Goal: Task Accomplishment & Management: Complete application form

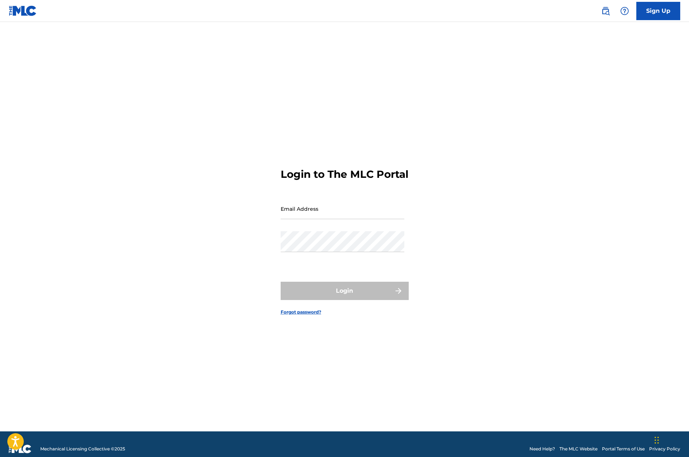
click at [652, 14] on link "Sign Up" at bounding box center [659, 11] width 44 height 18
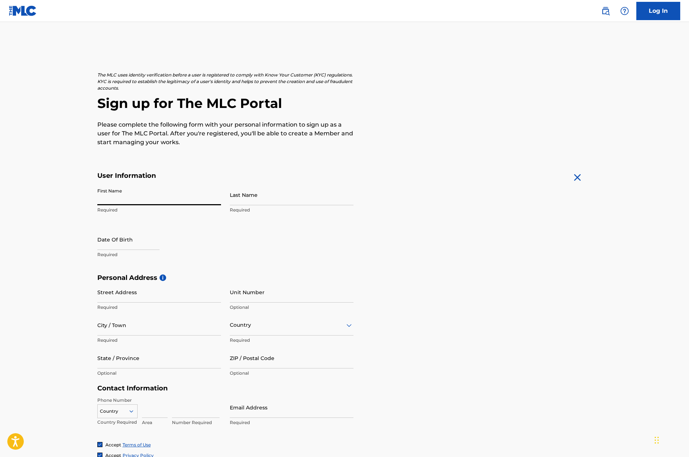
click at [120, 198] on input "First Name" at bounding box center [159, 195] width 124 height 21
type input "Mark"
type input "[PERSON_NAME]"
type input "[STREET_ADDRESS]"
type input "[GEOGRAPHIC_DATA]"
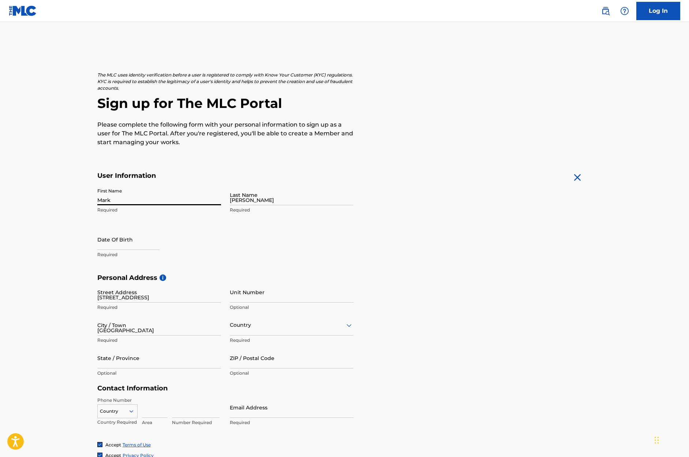
type input "[GEOGRAPHIC_DATA]"
type input "FL"
type input "34711-5907"
type input "1"
type input "248"
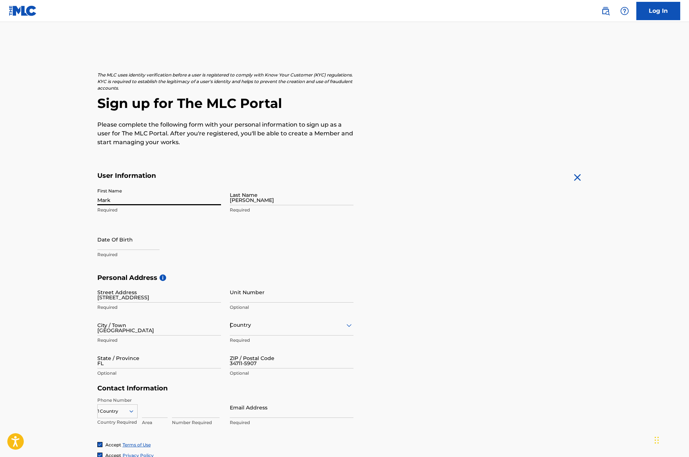
type input "8359928"
type input "[EMAIL_ADDRESS][DOMAIN_NAME]"
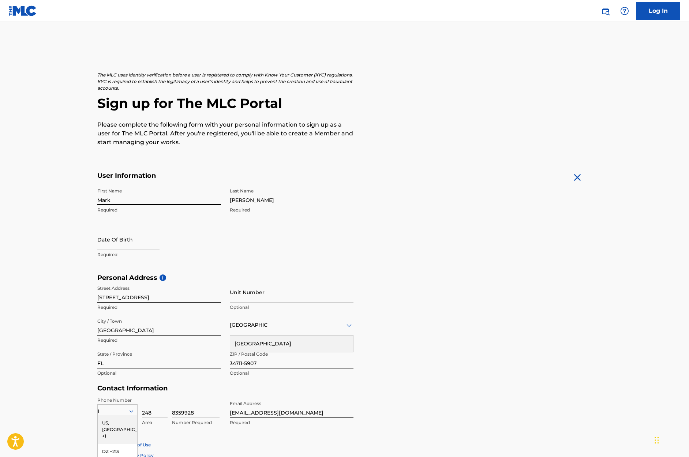
scroll to position [68, 0]
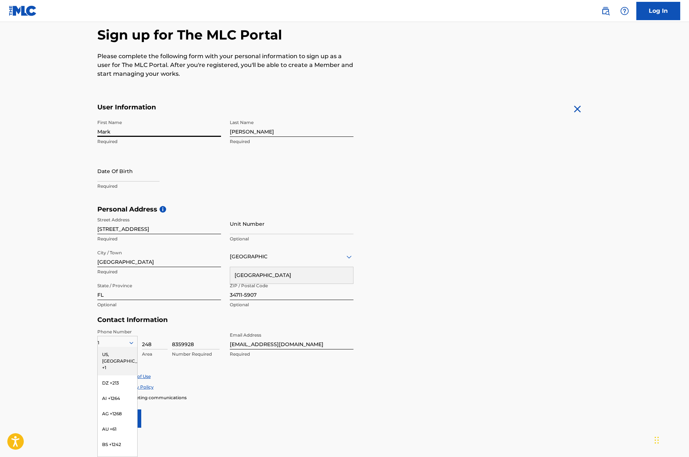
select select "7"
select select "2025"
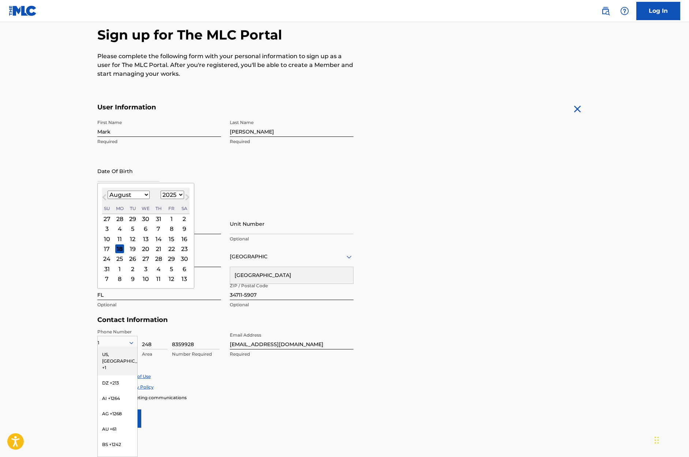
click at [117, 179] on input "text" at bounding box center [128, 171] width 62 height 21
type input "[DATE]"
click at [246, 189] on div "First Name Mark Required Last Name [PERSON_NAME] Required Date Of Birth Previou…" at bounding box center [225, 160] width 256 height 89
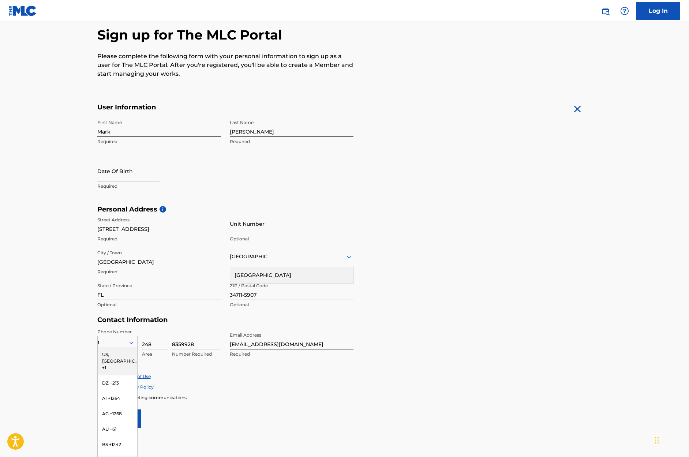
select select "7"
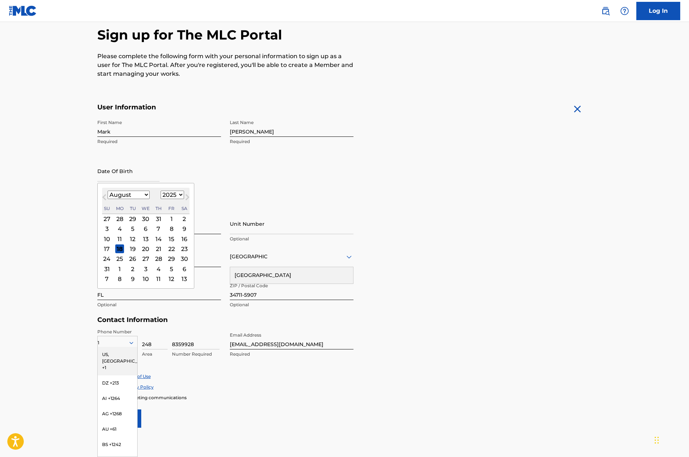
drag, startPoint x: 129, startPoint y: 177, endPoint x: 132, endPoint y: 180, distance: 4.1
click at [129, 177] on input "text" at bounding box center [128, 171] width 62 height 21
click at [179, 194] on select "1899 1900 1901 1902 1903 1904 1905 1906 1907 1908 1909 1910 1911 1912 1913 1914…" at bounding box center [172, 195] width 23 height 8
select select "1977"
click at [161, 191] on select "1899 1900 1901 1902 1903 1904 1905 1906 1907 1908 1909 1910 1911 1912 1913 1914…" at bounding box center [172, 195] width 23 height 8
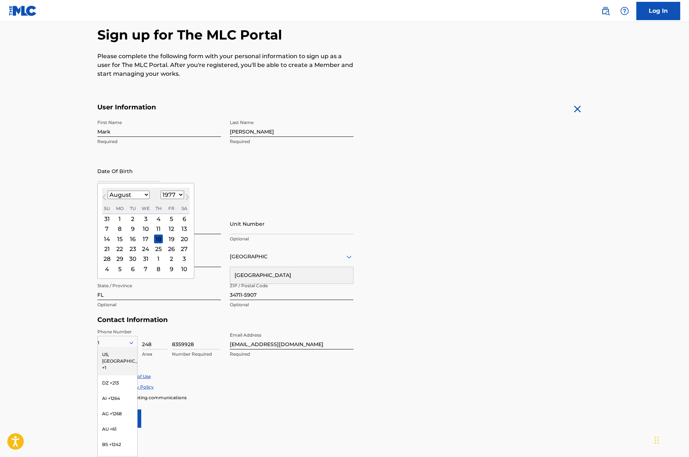
click at [144, 194] on select "January February March April May June July August September October November De…" at bounding box center [129, 195] width 42 height 8
select select "2"
click at [108, 191] on select "January February March April May June July August September October November De…" at bounding box center [129, 195] width 42 height 8
click at [182, 237] on div "19" at bounding box center [184, 239] width 9 height 9
type input "[DATE]"
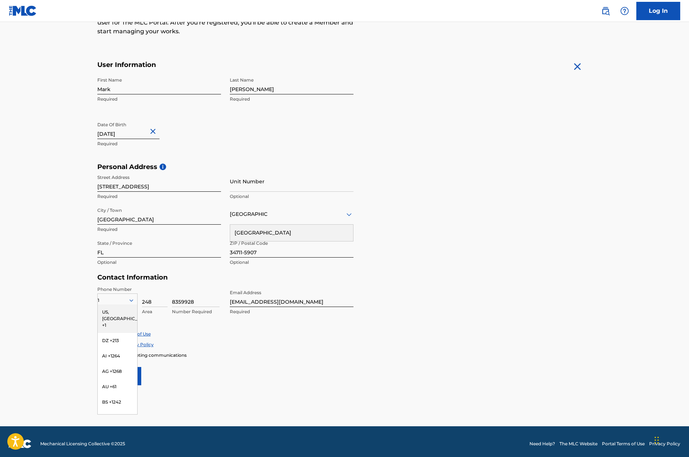
scroll to position [115, 0]
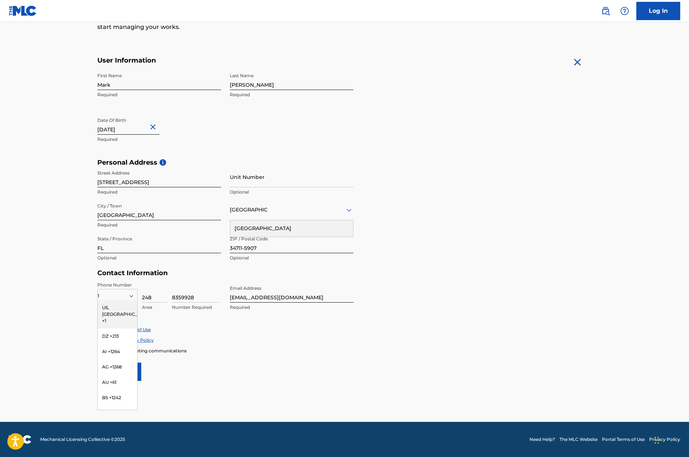
click at [435, 230] on div "Personal Address i Street Address [STREET_ADDRESS] Required Unit Number Optiona…" at bounding box center [344, 214] width 495 height 111
click at [114, 293] on div "1" at bounding box center [118, 296] width 40 height 8
click at [114, 305] on div "US, [GEOGRAPHIC_DATA] +1" at bounding box center [118, 314] width 40 height 29
click at [273, 252] on input "34711-5907" at bounding box center [292, 243] width 124 height 21
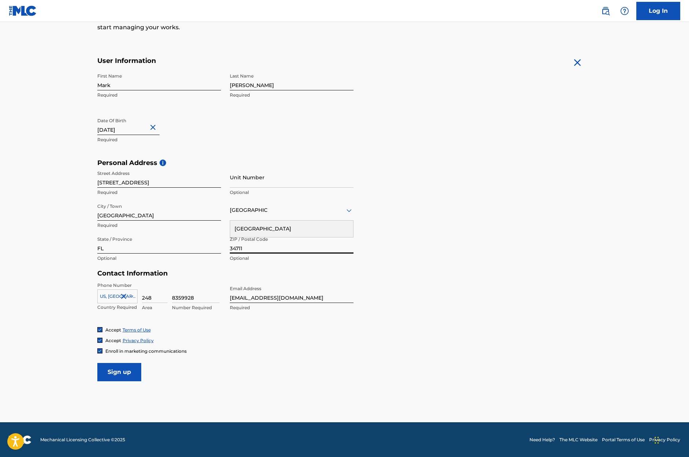
type input "34711"
drag, startPoint x: 251, startPoint y: 384, endPoint x: 203, endPoint y: 385, distance: 48.0
click at [250, 384] on main "The MLC uses identity verification before a user is registered to comply with K…" at bounding box center [344, 165] width 689 height 516
click at [125, 378] on input "Sign up" at bounding box center [119, 372] width 44 height 18
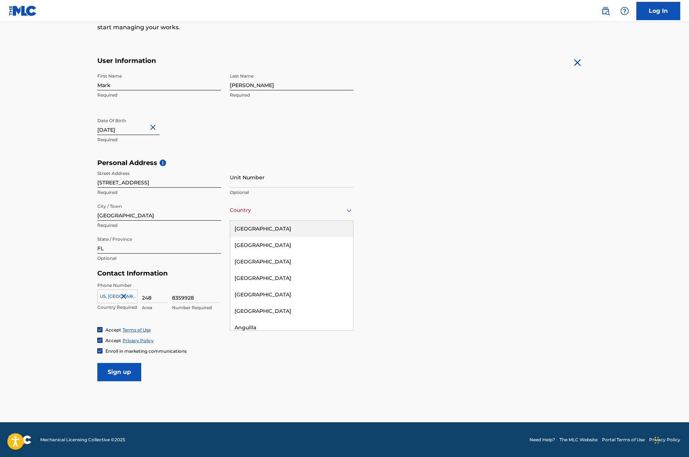
click at [247, 214] on div at bounding box center [292, 210] width 124 height 9
click at [250, 228] on div "[GEOGRAPHIC_DATA]" at bounding box center [291, 229] width 123 height 16
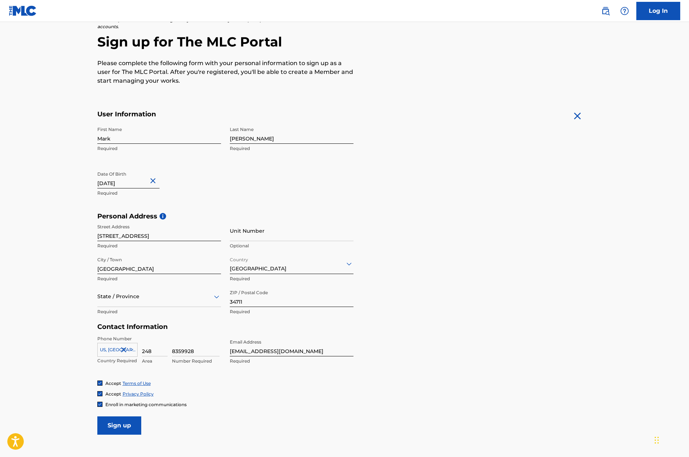
scroll to position [62, 0]
click at [293, 352] on input "[EMAIL_ADDRESS][DOMAIN_NAME]" at bounding box center [292, 345] width 124 height 21
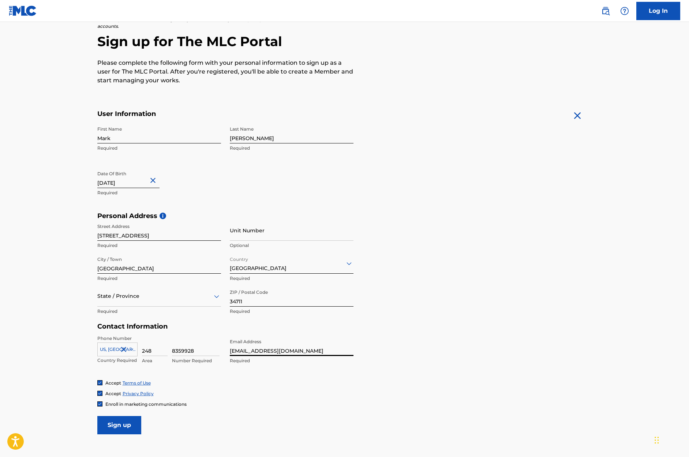
click at [265, 353] on input "[EMAIL_ADDRESS][DOMAIN_NAME]" at bounding box center [292, 345] width 124 height 21
paste input "calmingaudio"
type input "[EMAIL_ADDRESS][DOMAIN_NAME]"
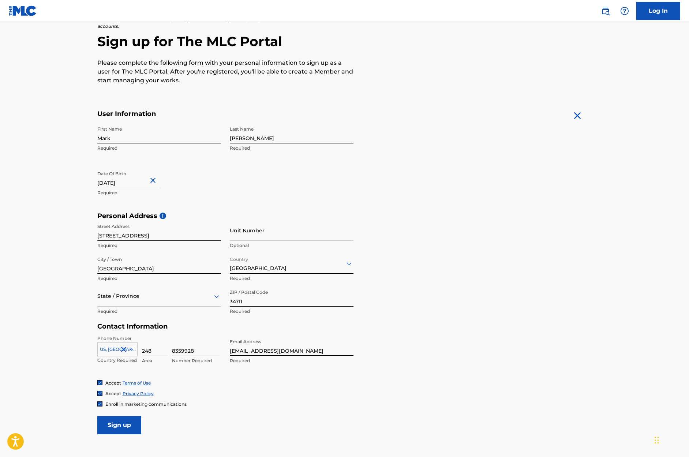
drag, startPoint x: 241, startPoint y: 426, endPoint x: 212, endPoint y: 427, distance: 28.9
click at [241, 426] on form "User Information First Name Mark Required Last Name [PERSON_NAME] Required Date…" at bounding box center [344, 272] width 495 height 325
click at [126, 427] on input "Sign up" at bounding box center [119, 425] width 44 height 18
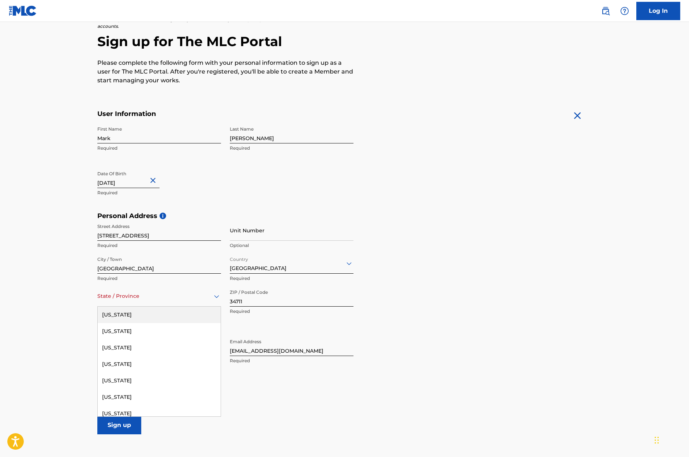
click at [126, 300] on div at bounding box center [159, 296] width 124 height 9
type input "FL"
type input "[GEOGRAPHIC_DATA]"
type input "1"
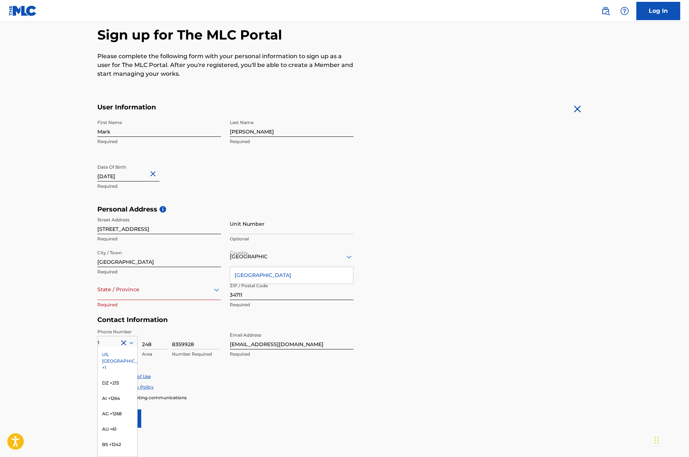
click at [463, 323] on form "User Information First Name Mark Required Last Name [PERSON_NAME] Required Date…" at bounding box center [344, 265] width 495 height 325
click at [111, 360] on div "US, [GEOGRAPHIC_DATA] +1" at bounding box center [118, 361] width 40 height 29
click at [128, 297] on div "State / Province" at bounding box center [159, 289] width 124 height 21
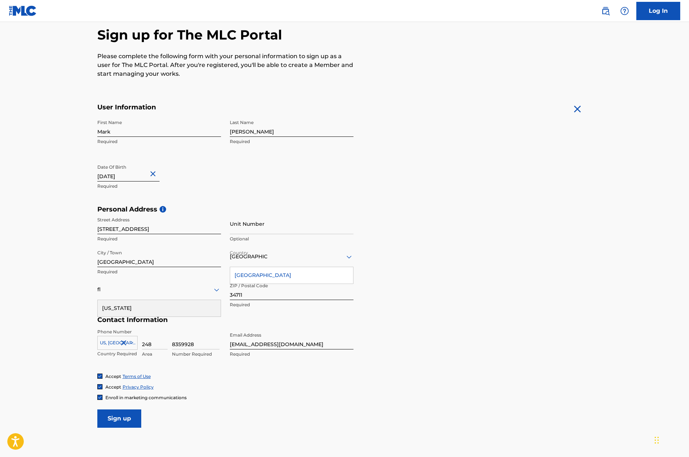
type input "flo"
click at [101, 306] on div "[US_STATE]" at bounding box center [159, 308] width 123 height 16
drag, startPoint x: 523, startPoint y: 286, endPoint x: 516, endPoint y: 286, distance: 7.0
click at [523, 286] on div "Personal Address i Street Address [STREET_ADDRESS] Required Unit Number Optiona…" at bounding box center [344, 260] width 495 height 111
click at [258, 280] on div "[GEOGRAPHIC_DATA]" at bounding box center [291, 275] width 123 height 16
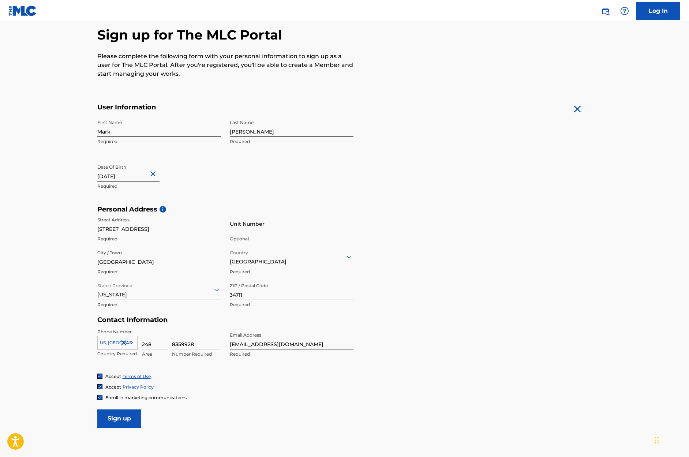
click at [443, 272] on div "Personal Address i Street Address [STREET_ADDRESS] Required Unit Number Optiona…" at bounding box center [344, 260] width 495 height 111
click at [121, 419] on input "Sign up" at bounding box center [119, 419] width 44 height 18
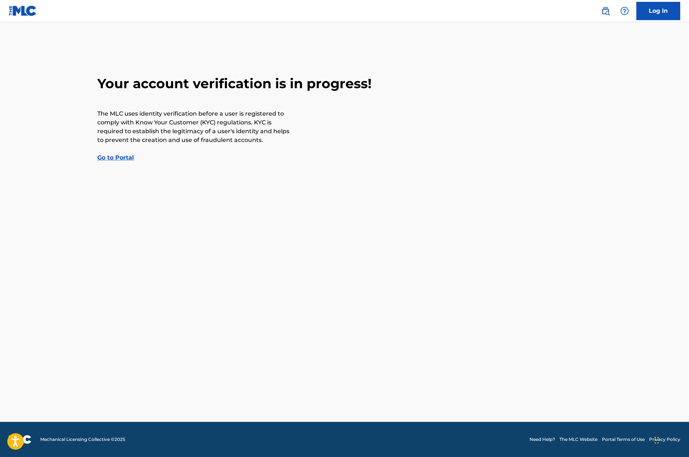
click at [119, 156] on link "Go to Portal" at bounding box center [115, 157] width 37 height 7
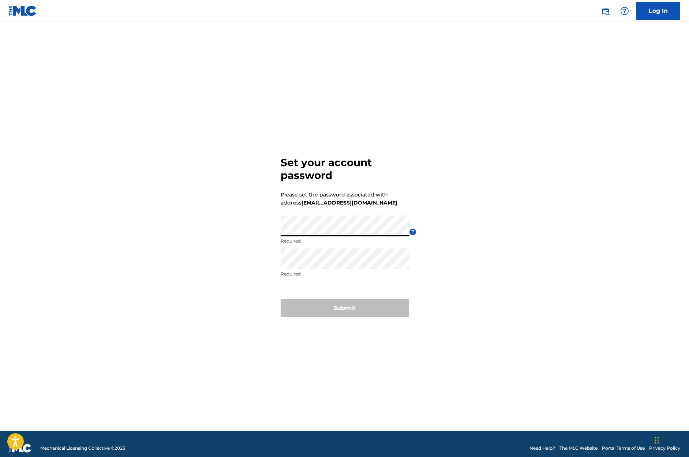
scroll to position [1, 0]
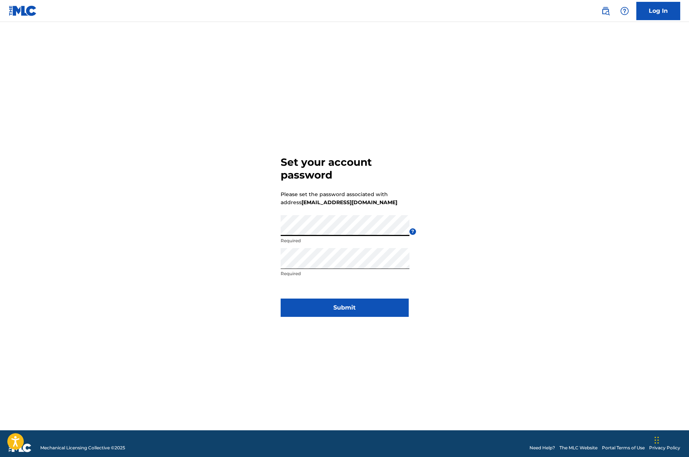
click at [278, 230] on div "Set your account password Please set the password associated with address calmi…" at bounding box center [345, 234] width 513 height 391
click at [344, 306] on button "Submit" at bounding box center [345, 308] width 128 height 18
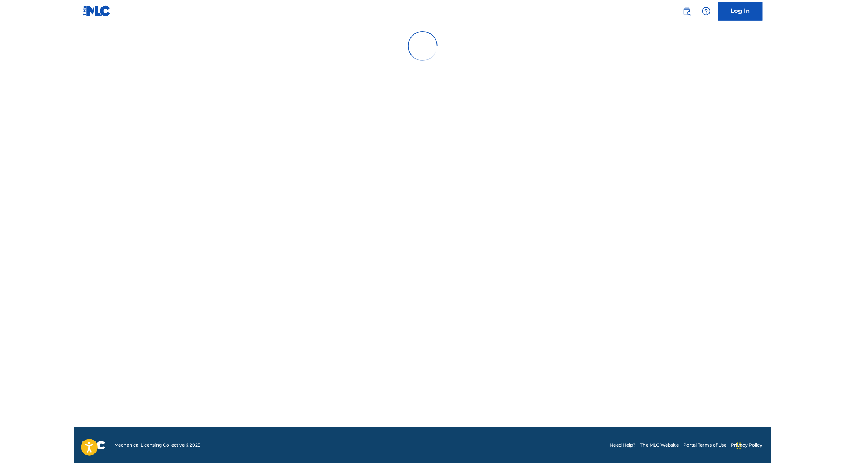
scroll to position [0, 0]
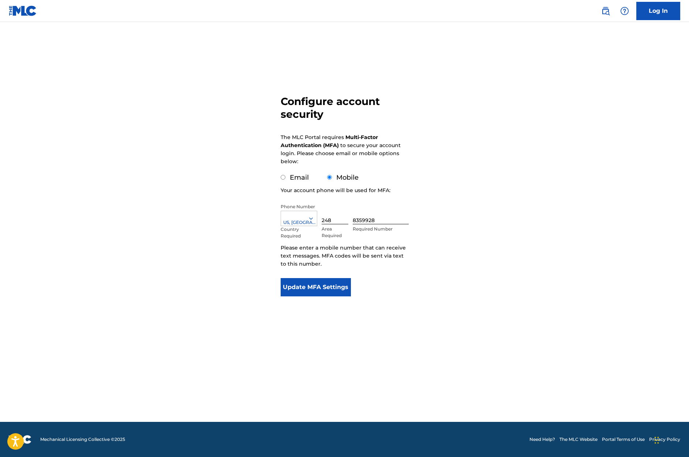
click at [318, 291] on button "Update MFA Settings" at bounding box center [316, 287] width 71 height 18
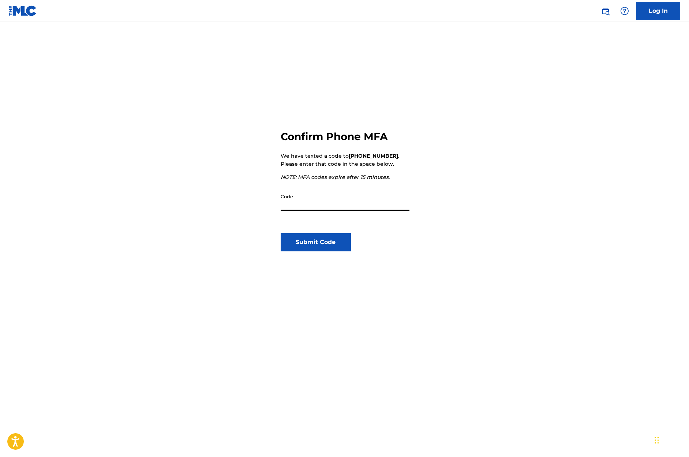
click at [315, 205] on input "Code" at bounding box center [345, 200] width 129 height 21
paste input "821332"
type input "821332"
click at [327, 244] on button "Submit Code" at bounding box center [316, 242] width 71 height 18
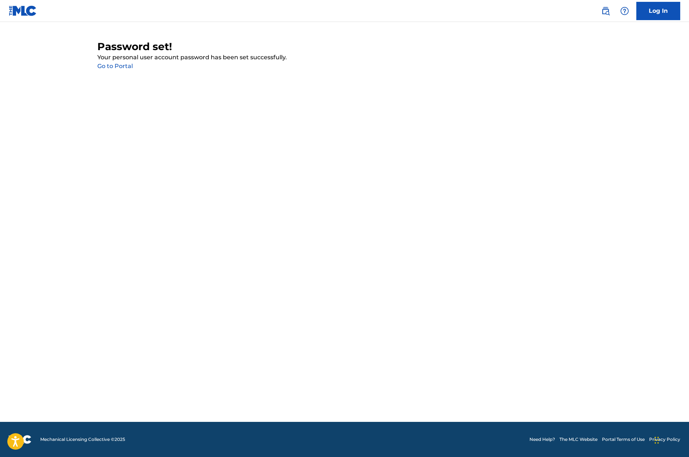
click at [114, 66] on link "Go to Portal" at bounding box center [115, 66] width 36 height 7
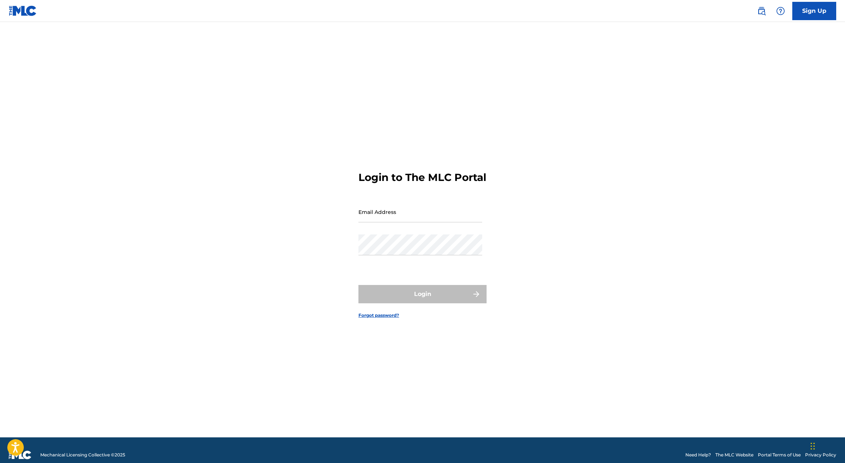
click at [385, 222] on input "Email Address" at bounding box center [420, 211] width 124 height 21
click at [413, 222] on input "Email Address" at bounding box center [420, 211] width 124 height 21
type input "[EMAIL_ADDRESS][DOMAIN_NAME]"
click at [418, 300] on button "Login" at bounding box center [422, 294] width 128 height 18
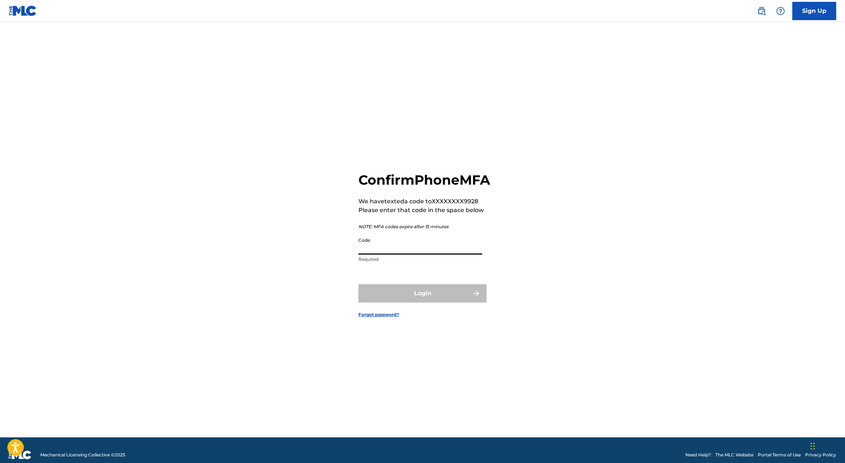
click at [434, 254] on input "Code" at bounding box center [420, 244] width 124 height 21
type input "821332"
click at [442, 302] on button "Login" at bounding box center [422, 293] width 128 height 18
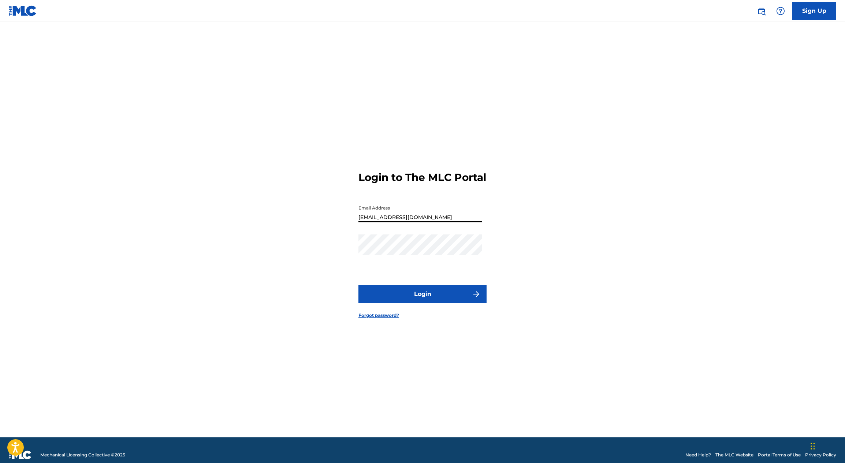
click at [438, 220] on input "[EMAIL_ADDRESS][DOMAIN_NAME]" at bounding box center [420, 211] width 124 height 21
click at [436, 221] on input "[EMAIL_ADDRESS][DOMAIN_NAME]" at bounding box center [420, 211] width 124 height 21
click at [387, 222] on input "[EMAIL_ADDRESS][DOMAIN_NAME]" at bounding box center [420, 211] width 124 height 21
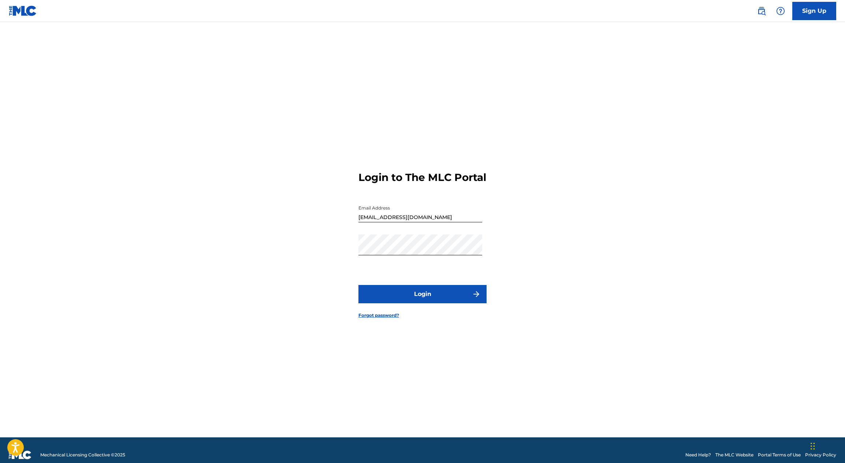
click at [421, 298] on button "Login" at bounding box center [422, 294] width 128 height 18
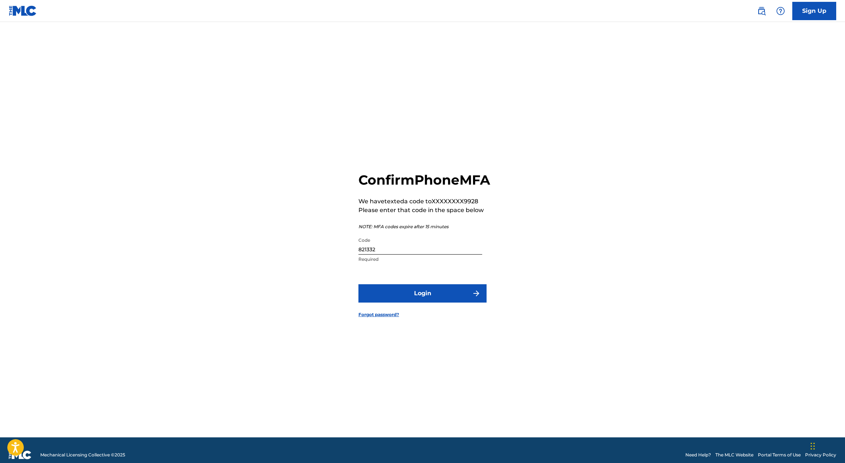
click at [400, 254] on input "821332" at bounding box center [420, 244] width 124 height 21
type input "361930"
click at [455, 302] on button "Login" at bounding box center [422, 293] width 128 height 18
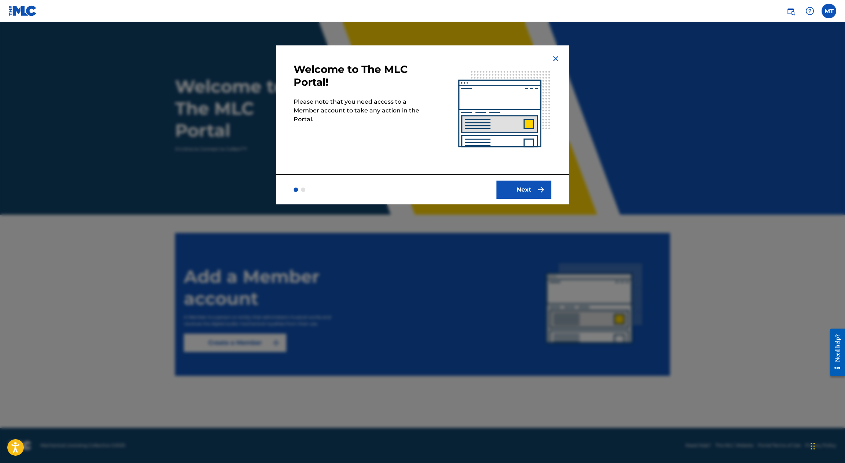
click at [526, 189] on button "Next" at bounding box center [523, 190] width 55 height 18
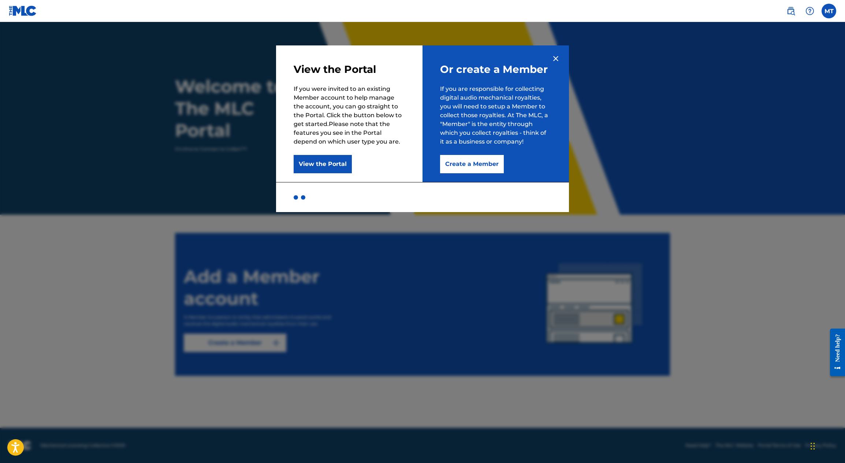
click at [487, 166] on button "Create a Member" at bounding box center [472, 164] width 64 height 18
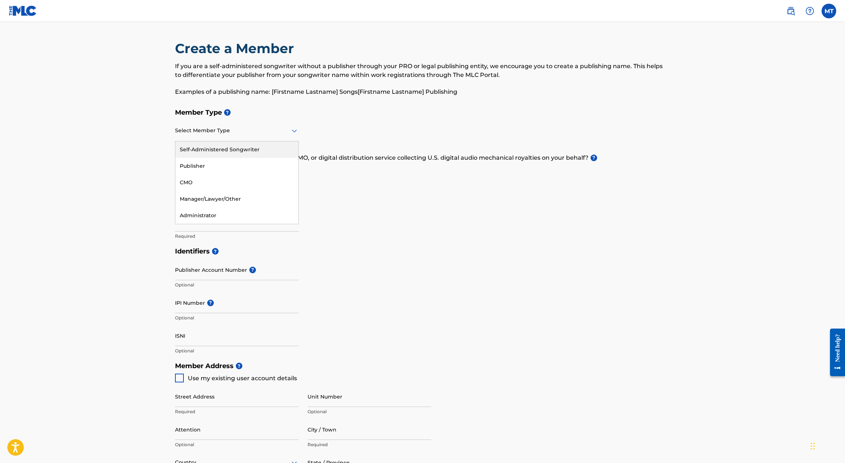
click at [236, 134] on div at bounding box center [237, 130] width 124 height 9
click at [597, 156] on p "Do you have a publisher, administrator, CMO, or digital distribution service co…" at bounding box center [422, 157] width 495 height 9
click at [224, 139] on div "Select Member Type" at bounding box center [237, 130] width 124 height 21
click at [214, 150] on div "Self-Administered Songwriter" at bounding box center [236, 149] width 123 height 16
click at [231, 172] on div at bounding box center [237, 172] width 124 height 9
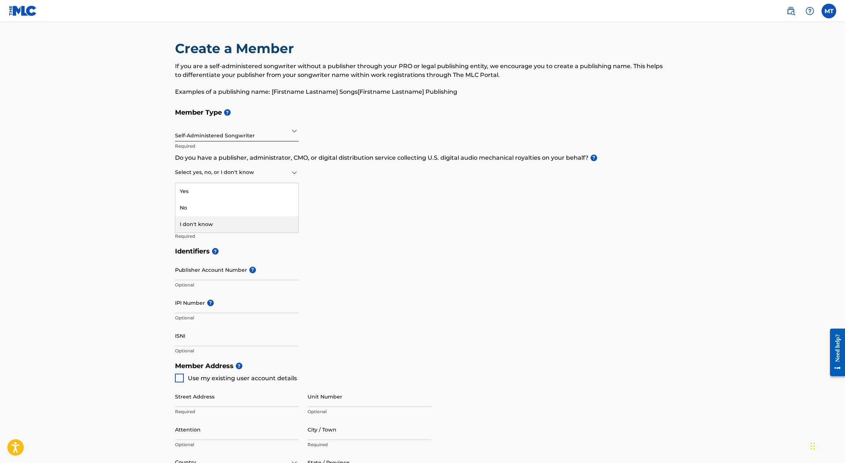
click at [194, 217] on div "I don't know" at bounding box center [236, 224] width 123 height 16
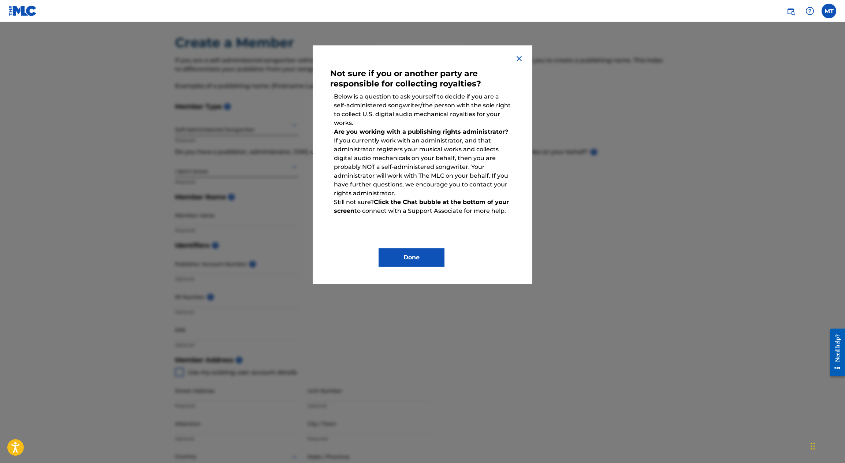
scroll to position [5, 0]
click at [428, 257] on button "Done" at bounding box center [412, 257] width 66 height 18
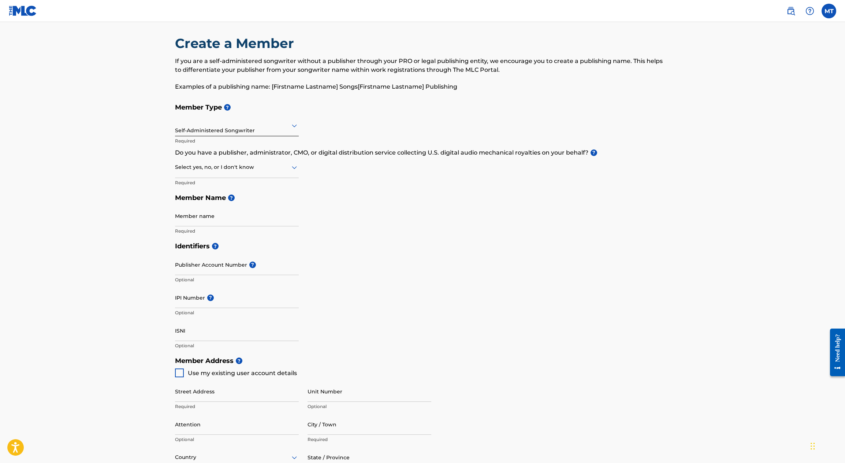
click at [252, 131] on div "Self-Administered Songwriter" at bounding box center [237, 125] width 124 height 18
click at [200, 160] on div "Publisher" at bounding box center [236, 161] width 123 height 16
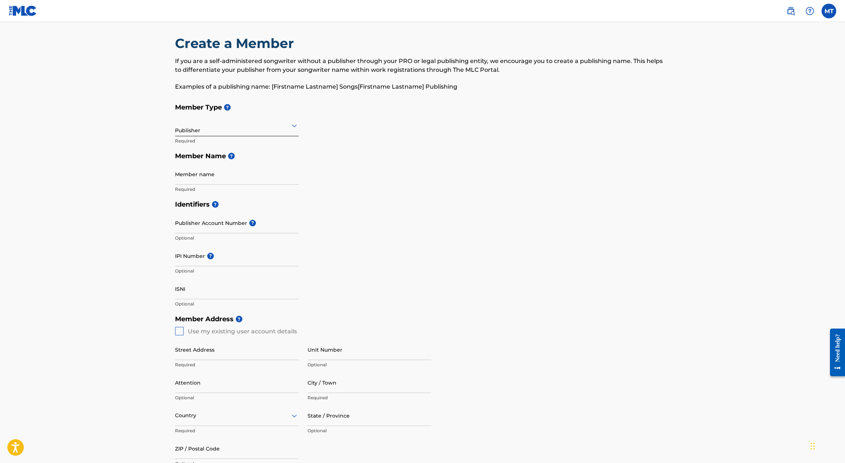
scroll to position [6, 0]
click at [207, 181] on input "Member name" at bounding box center [237, 173] width 124 height 21
type input "C"
drag, startPoint x: 410, startPoint y: 129, endPoint x: 397, endPoint y: 132, distance: 13.6
click at [410, 129] on div "Member Type ? Publisher Required Member Name ? Member name Mark Thomas Required" at bounding box center [422, 146] width 495 height 97
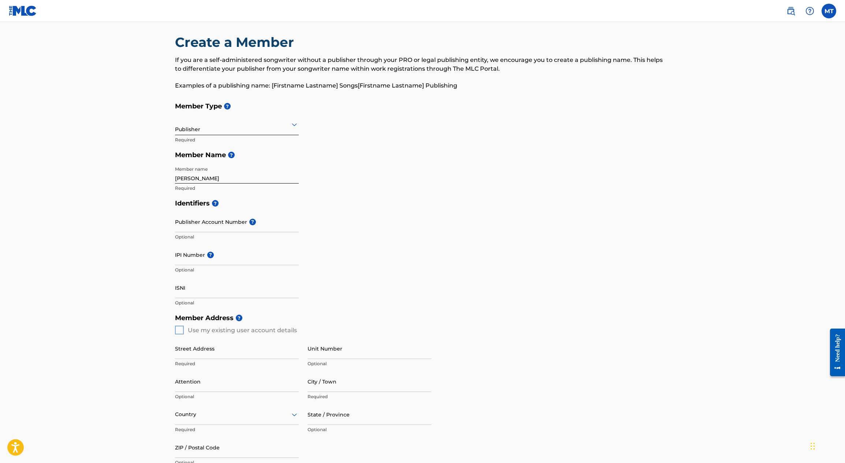
click at [211, 178] on input "Mark Thomas" at bounding box center [237, 173] width 124 height 21
type input "Calming Audio"
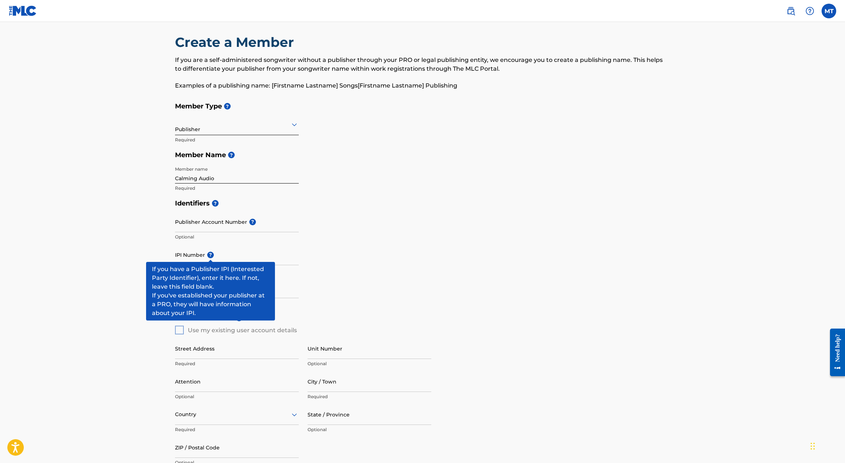
click at [209, 256] on span "?" at bounding box center [210, 255] width 7 height 7
click at [209, 256] on input "IPI Number ?" at bounding box center [237, 254] width 124 height 21
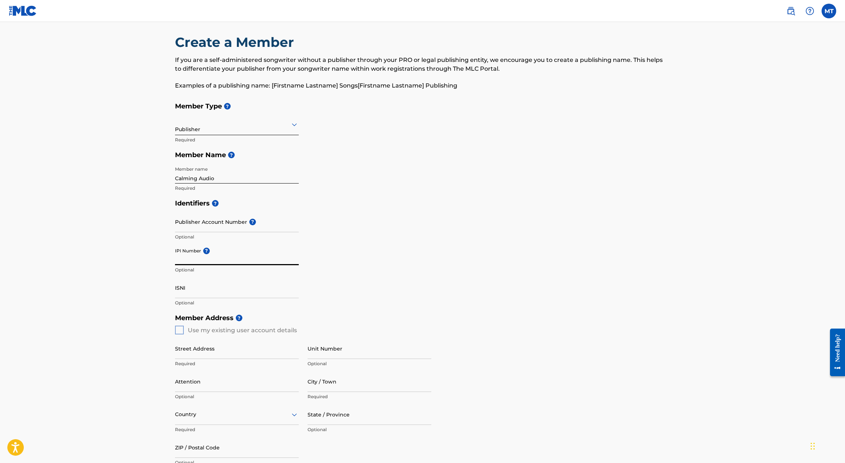
drag, startPoint x: 203, startPoint y: 260, endPoint x: 211, endPoint y: 257, distance: 8.7
click at [203, 260] on input "IPI Number ?" at bounding box center [237, 254] width 124 height 21
click at [181, 261] on input "IPI Number ?" at bounding box center [237, 254] width 124 height 21
paste input "01280027974"
type input "01280027974"
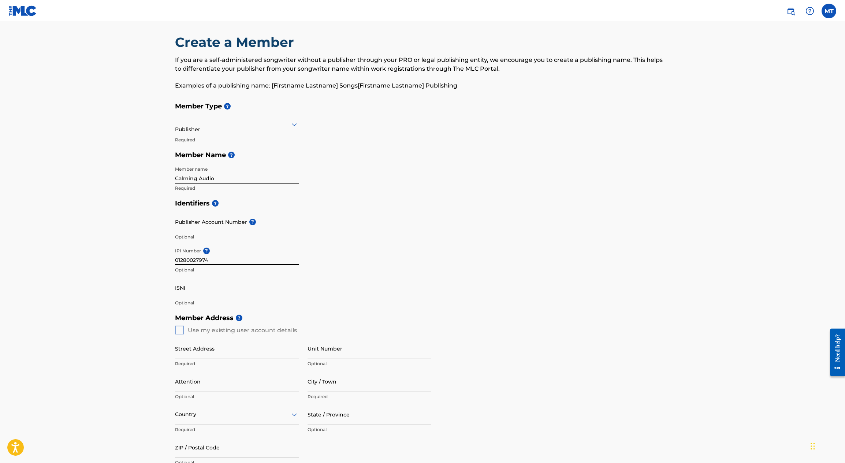
click at [187, 295] on input "ISNI" at bounding box center [237, 287] width 124 height 21
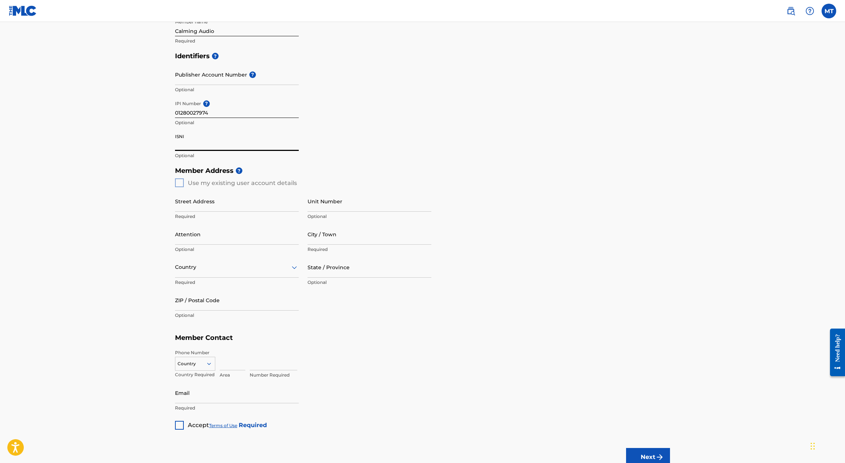
scroll to position [168, 0]
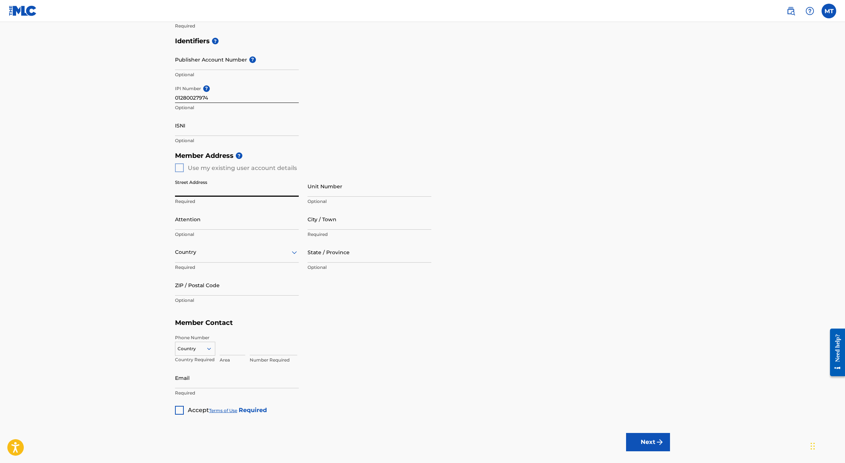
click at [190, 192] on input "Street Address" at bounding box center [237, 186] width 124 height 21
type input "[STREET_ADDRESS]"
click at [229, 224] on input "Attention" at bounding box center [237, 219] width 124 height 21
click at [200, 224] on input "Attention" at bounding box center [237, 219] width 124 height 21
type input "Calming Audio"
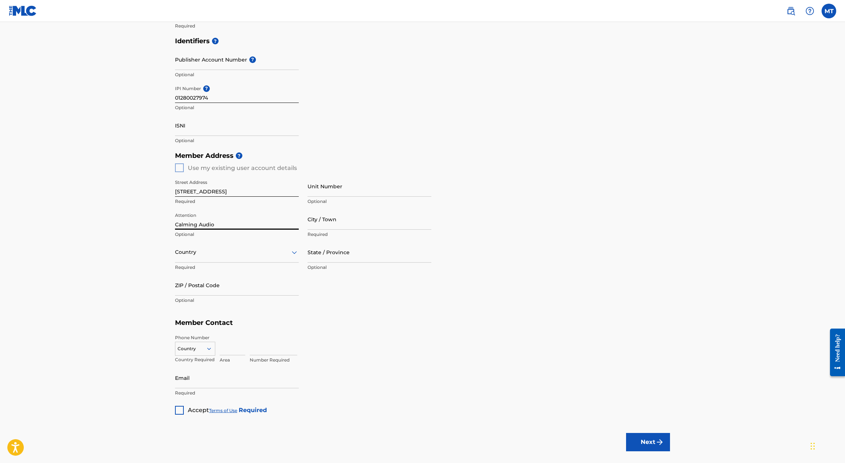
click at [325, 225] on input "City / Town" at bounding box center [370, 219] width 124 height 21
type input "[GEOGRAPHIC_DATA]"
type input "FL"
type input "34711-5907"
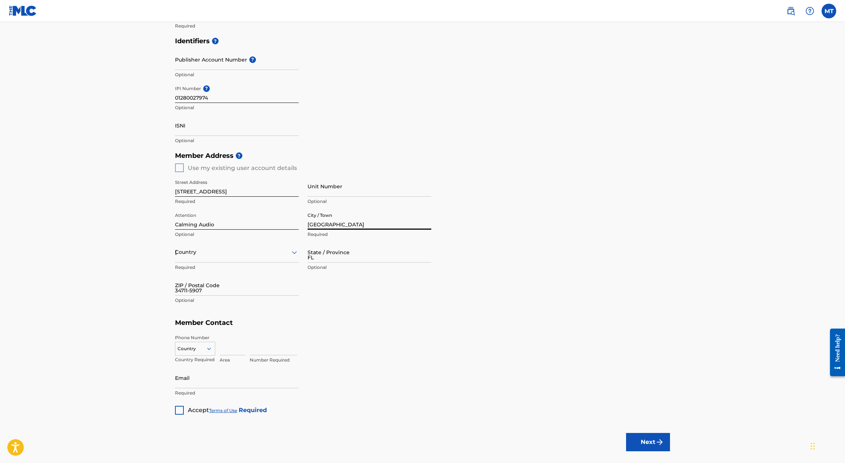
type input "1"
type input "248"
type input "8359928"
type input "[EMAIL_ADDRESS][DOMAIN_NAME]"
click at [224, 269] on div "[GEOGRAPHIC_DATA]" at bounding box center [236, 271] width 123 height 16
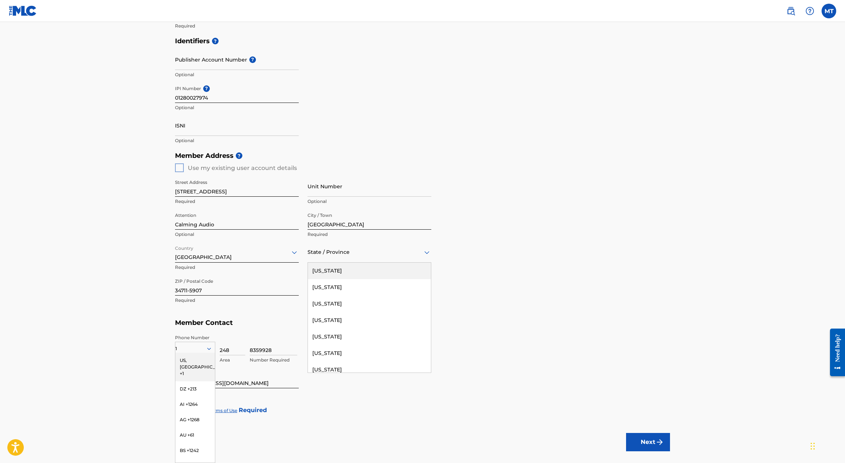
click at [327, 258] on div "State / Province" at bounding box center [370, 252] width 124 height 21
type input "flor"
click at [311, 272] on div "[US_STATE]" at bounding box center [369, 271] width 123 height 16
click at [209, 289] on input "34711-5907" at bounding box center [237, 285] width 124 height 21
type input "34711"
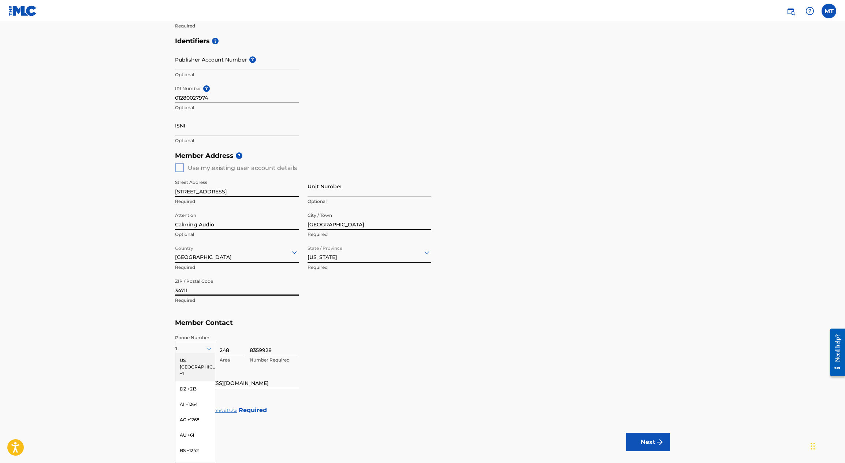
click at [138, 304] on main "Create a Member If you are a self-administered songwriter without a publisher t…" at bounding box center [422, 162] width 845 height 616
click at [191, 363] on div "US, [GEOGRAPHIC_DATA] +1" at bounding box center [195, 367] width 40 height 29
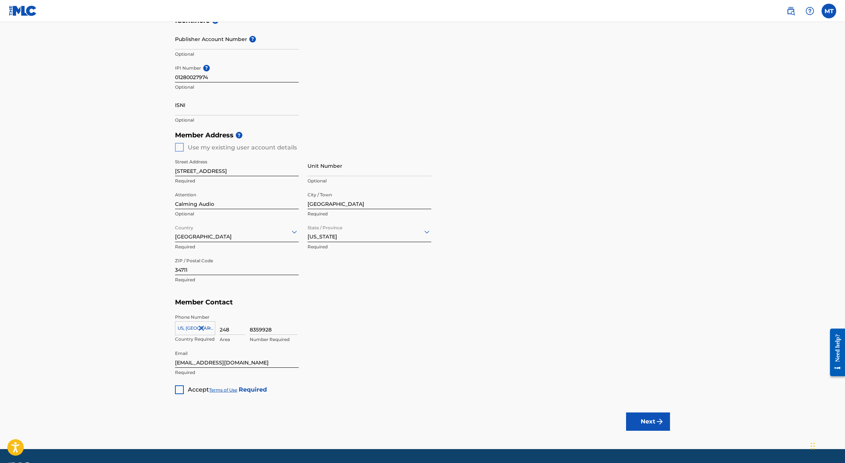
scroll to position [207, 0]
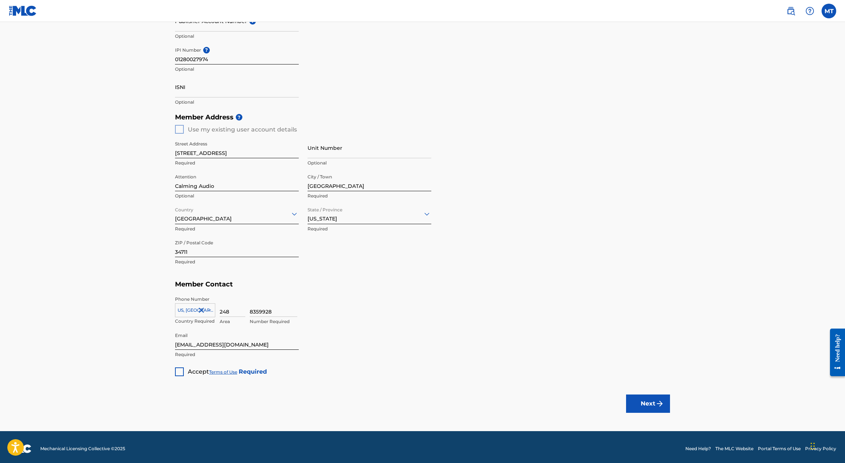
click at [179, 373] on div at bounding box center [179, 371] width 9 height 9
click at [251, 342] on input "[EMAIL_ADDRESS][DOMAIN_NAME]" at bounding box center [237, 339] width 124 height 21
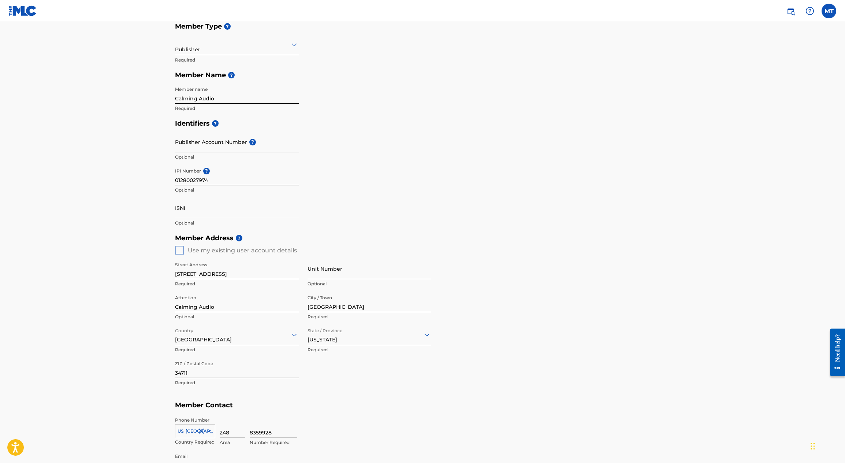
scroll to position [210, 0]
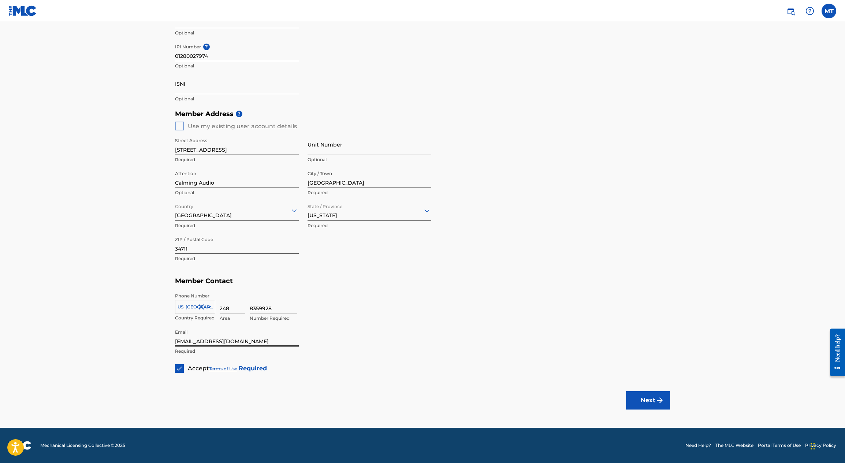
click at [646, 396] on button "Next" at bounding box center [648, 400] width 44 height 18
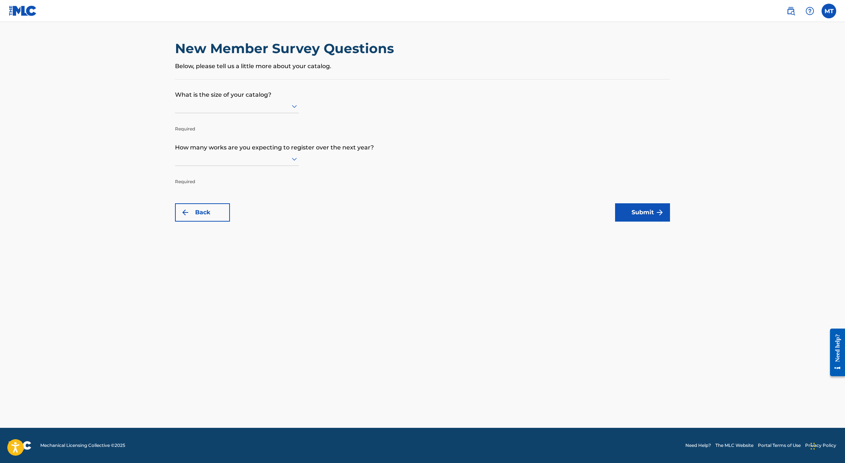
click at [255, 112] on div at bounding box center [237, 106] width 124 height 14
click at [213, 173] on div "10,001 to 100,000" at bounding box center [236, 173] width 123 height 16
click at [295, 158] on icon at bounding box center [294, 159] width 5 height 3
click at [217, 240] on div "1,001 to 10,000" at bounding box center [236, 240] width 123 height 16
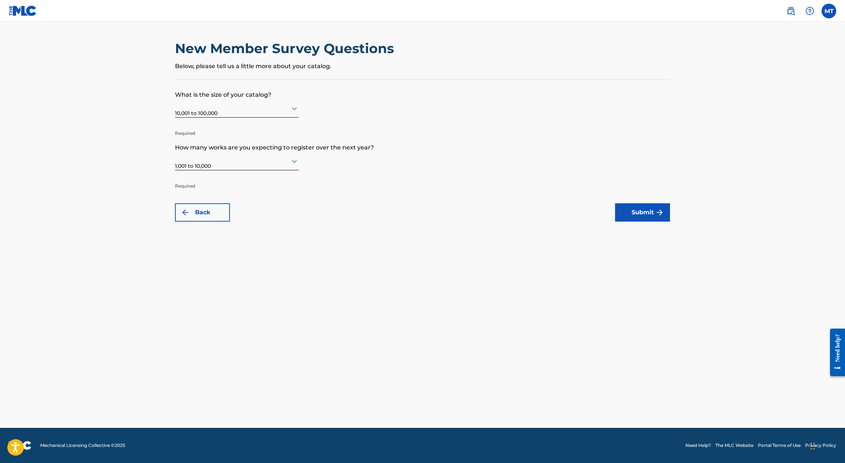
click at [647, 212] on button "Submit" at bounding box center [642, 212] width 55 height 18
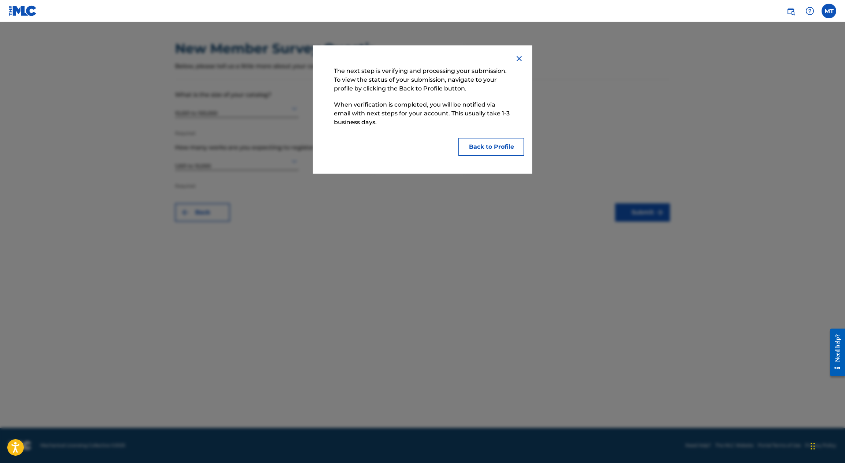
click at [495, 148] on button "Back to Profile" at bounding box center [491, 147] width 66 height 18
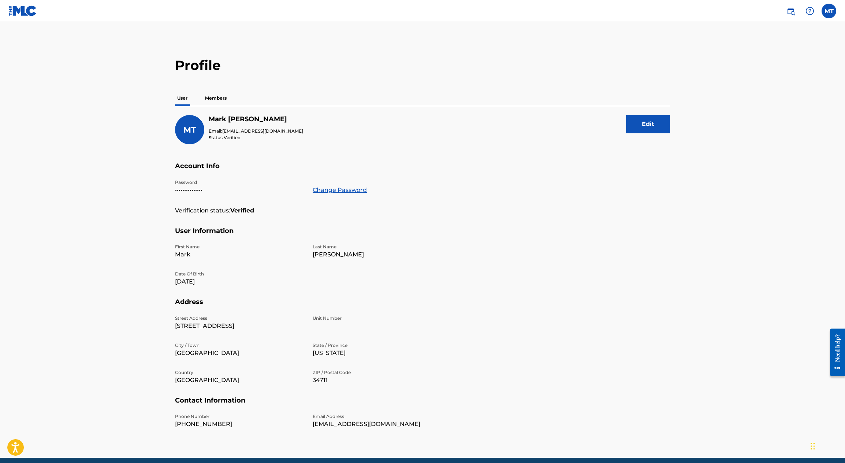
click at [219, 99] on p "Members" at bounding box center [216, 97] width 26 height 15
